Goal: Task Accomplishment & Management: Manage account settings

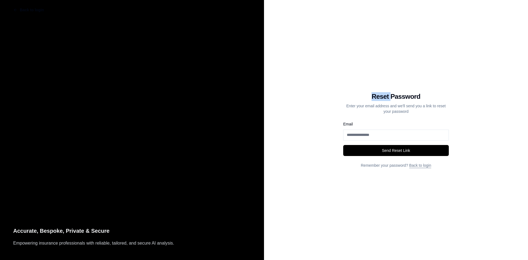
click at [204, 51] on div "Back to login Reset Password Enter your email address and we'll send you a link…" at bounding box center [396, 130] width 264 height 260
click at [204, 57] on p "Empowering insurance professionals with reliable, tailored, and secure AI analy…" at bounding box center [132, 243] width 238 height 7
click at [204, 9] on div "Back to login Reset Password Enter your email address and we'll send you a link…" at bounding box center [396, 130] width 264 height 260
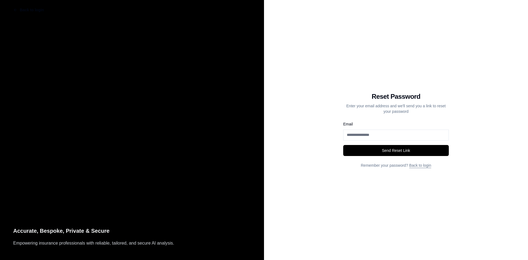
click at [204, 37] on div "Back to login Reset Password Enter your email address and we'll send you a link…" at bounding box center [396, 130] width 264 height 260
click at [204, 57] on div "Back to login Reset Password Enter your email address and we'll send you a link…" at bounding box center [396, 130] width 264 height 260
drag, startPoint x: 17, startPoint y: 57, endPoint x: 415, endPoint y: 13, distance: 400.3
click at [204, 13] on div "Back to login Reset Password Enter your email address and we'll send you a link…" at bounding box center [396, 130] width 264 height 260
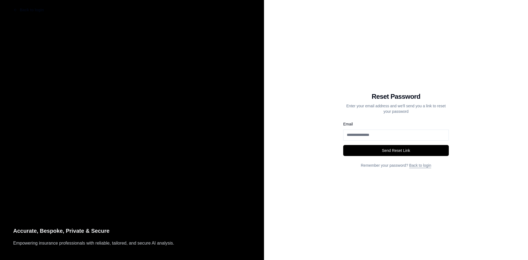
click at [204, 13] on div "Back to login Reset Password Enter your email address and we'll send you a link…" at bounding box center [396, 130] width 264 height 260
